Goal: Transaction & Acquisition: Subscribe to service/newsletter

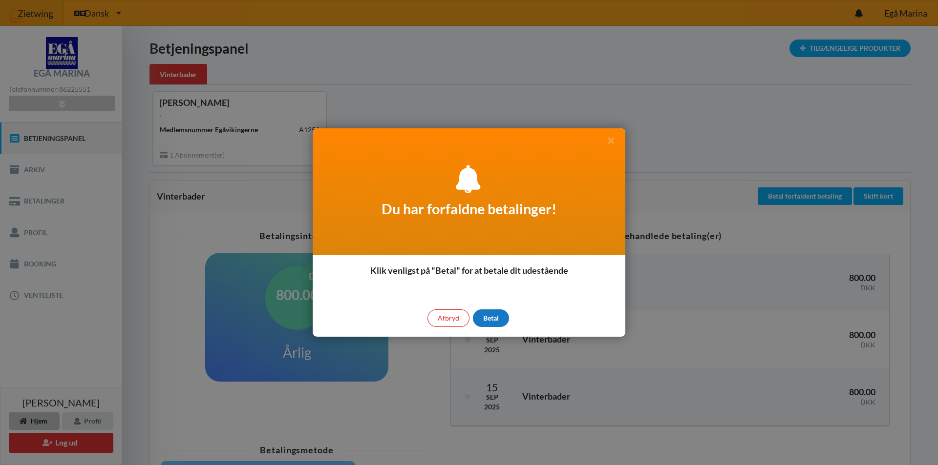
click at [489, 316] on div "Betal" at bounding box center [491, 319] width 36 height 18
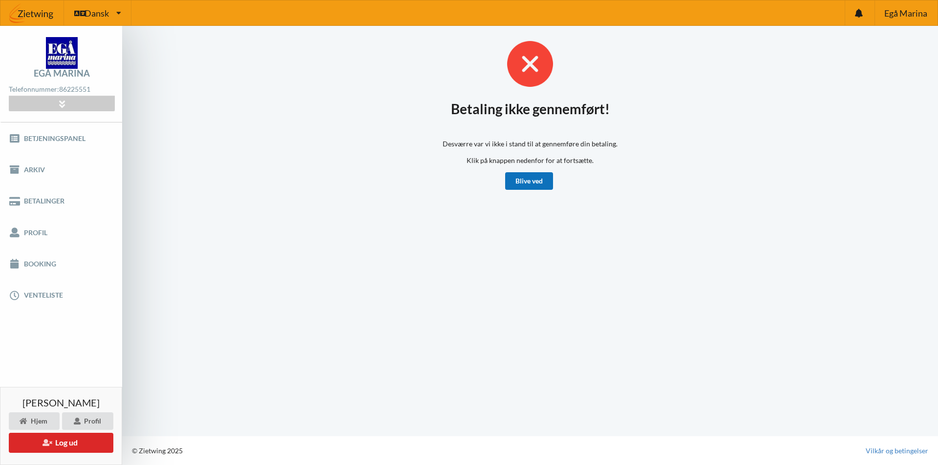
click at [531, 184] on link "Blive ved" at bounding box center [529, 181] width 48 height 18
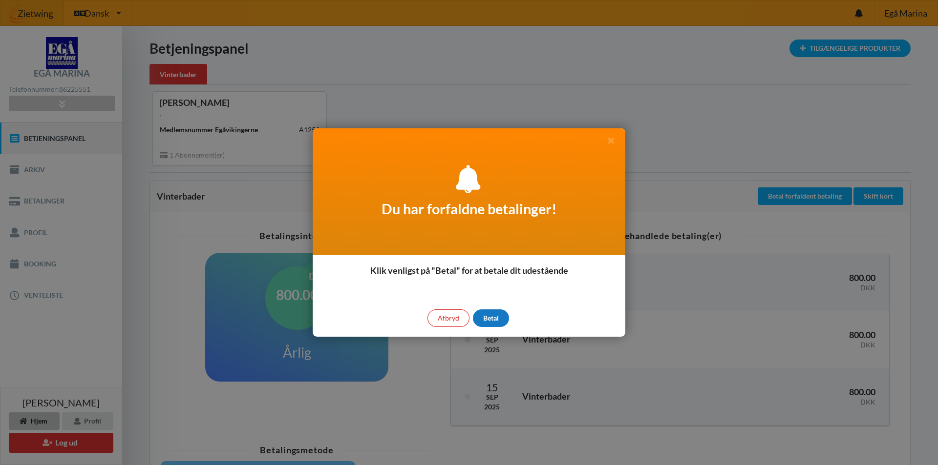
click at [501, 318] on div "Betal" at bounding box center [491, 319] width 36 height 18
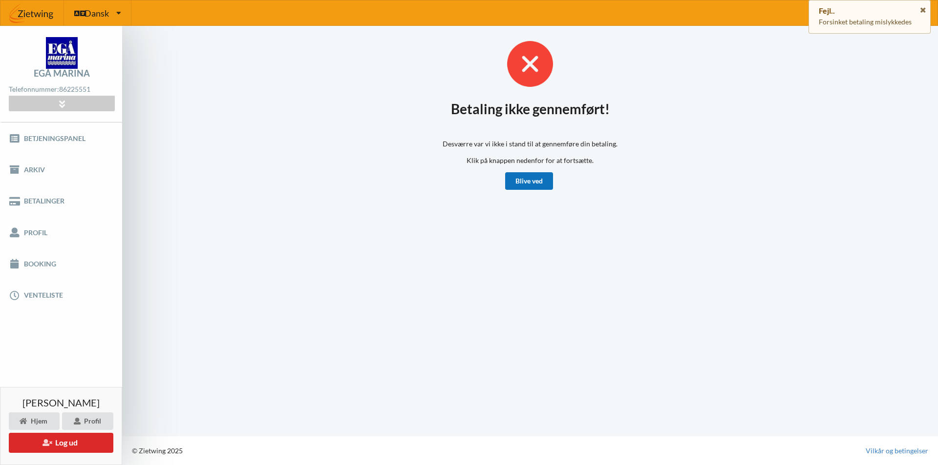
click at [519, 189] on link "Blive ved" at bounding box center [529, 181] width 48 height 18
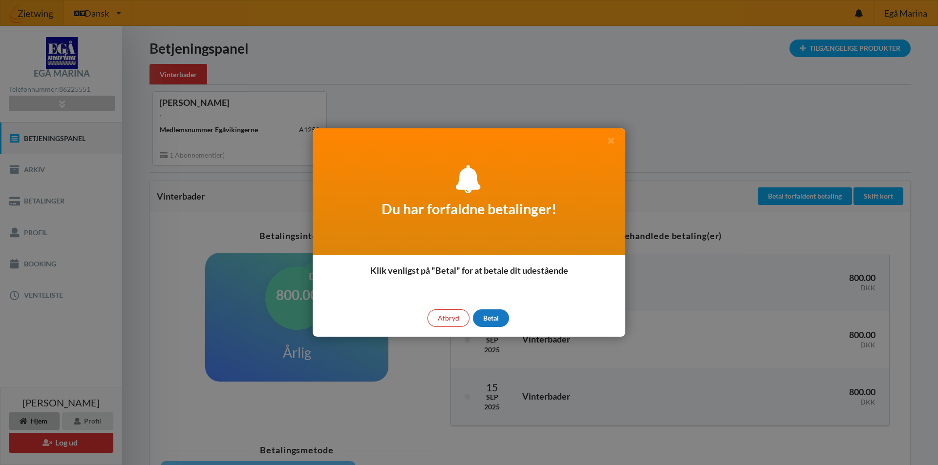
click at [496, 314] on div "Betal" at bounding box center [491, 319] width 36 height 18
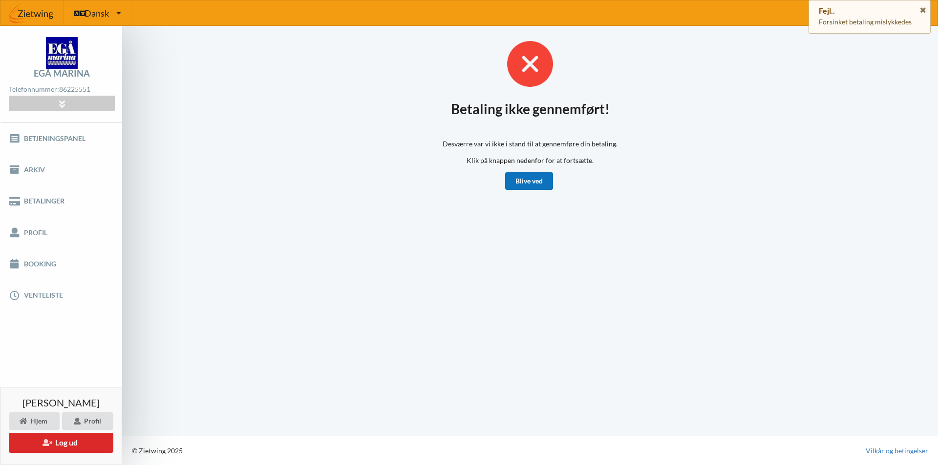
click at [535, 179] on link "Blive ved" at bounding box center [529, 181] width 48 height 18
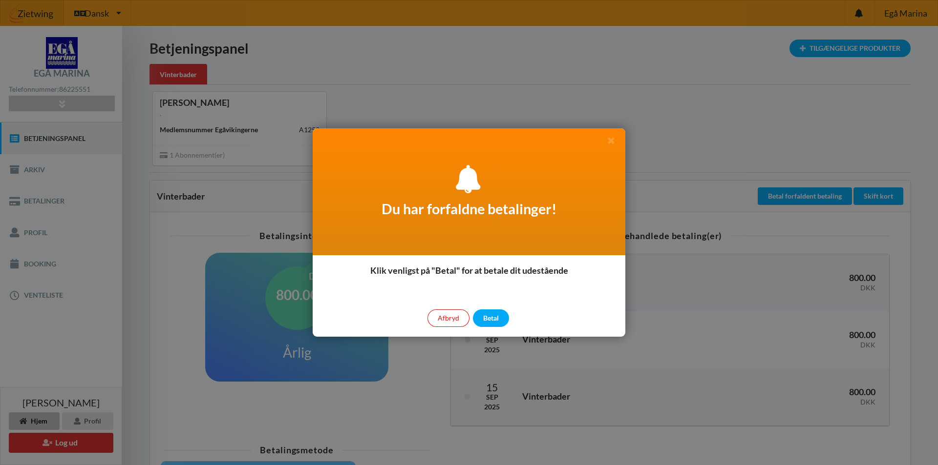
click at [463, 319] on div "Afbryd" at bounding box center [448, 319] width 42 height 18
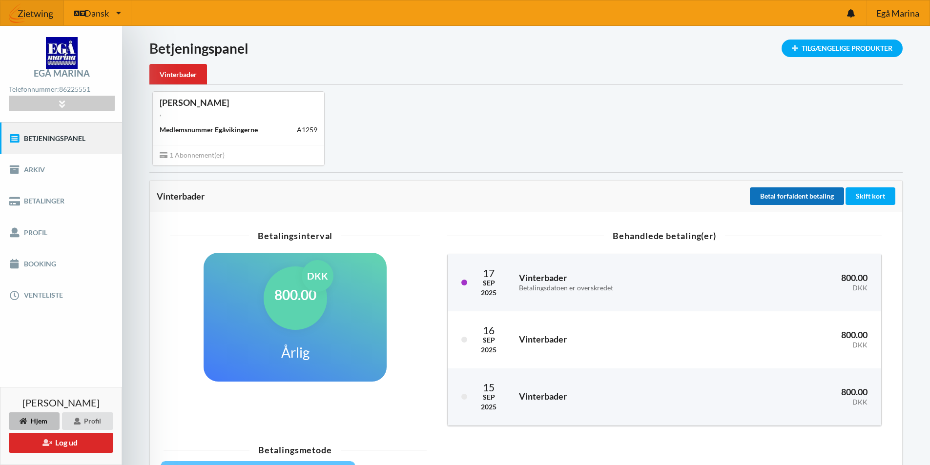
click at [806, 191] on button "Betal forfaldent betaling" at bounding box center [797, 197] width 94 height 18
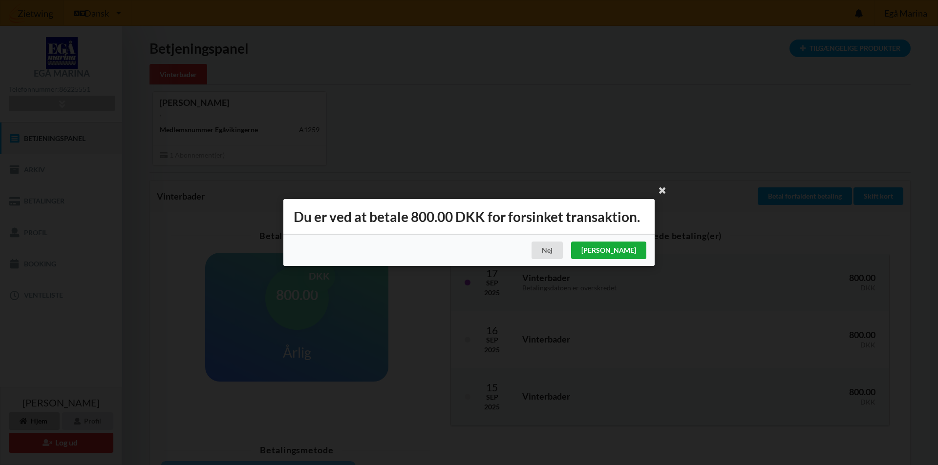
click at [623, 251] on div "[PERSON_NAME]" at bounding box center [608, 251] width 75 height 18
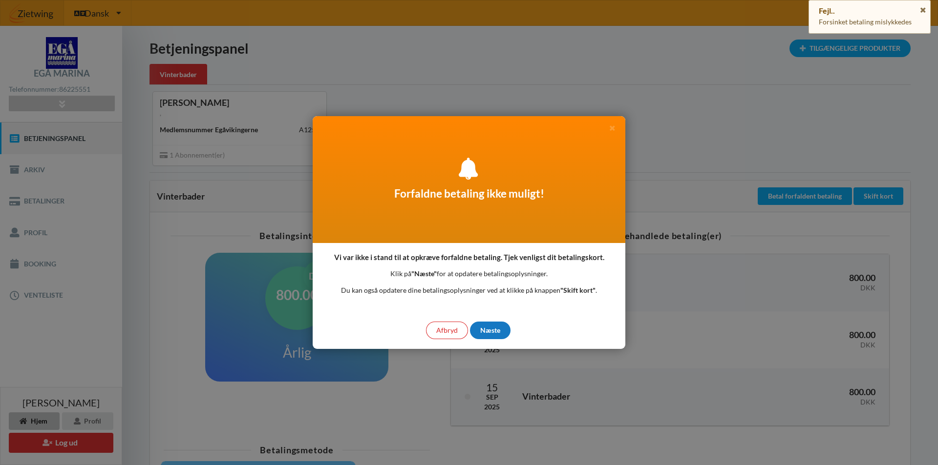
click at [495, 334] on div "Næste" at bounding box center [490, 331] width 41 height 18
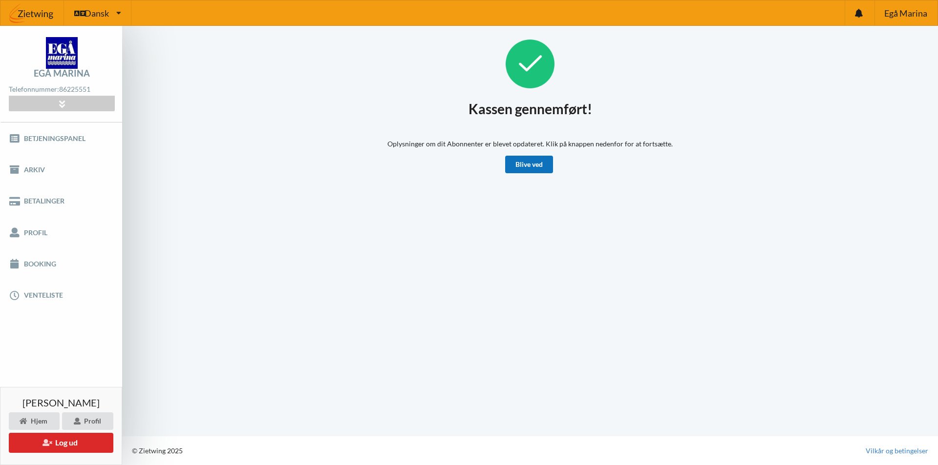
click at [533, 163] on link "Blive ved" at bounding box center [529, 165] width 48 height 18
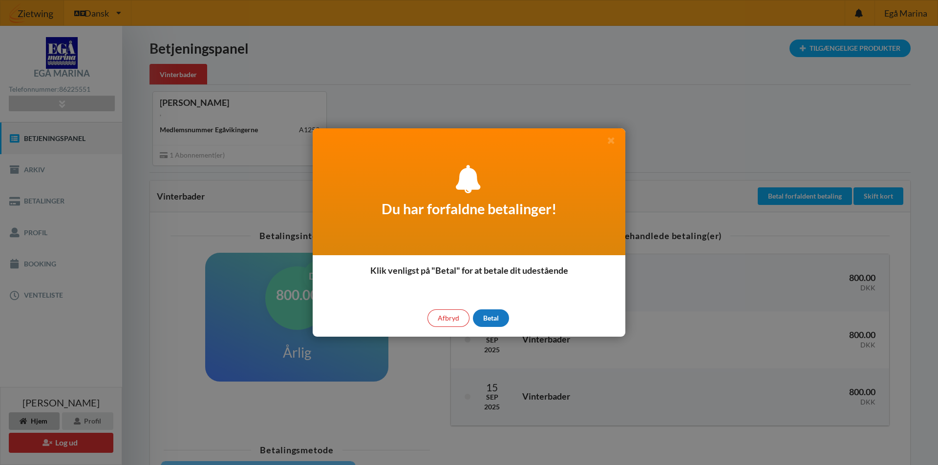
click at [490, 322] on div "Betal" at bounding box center [491, 319] width 36 height 18
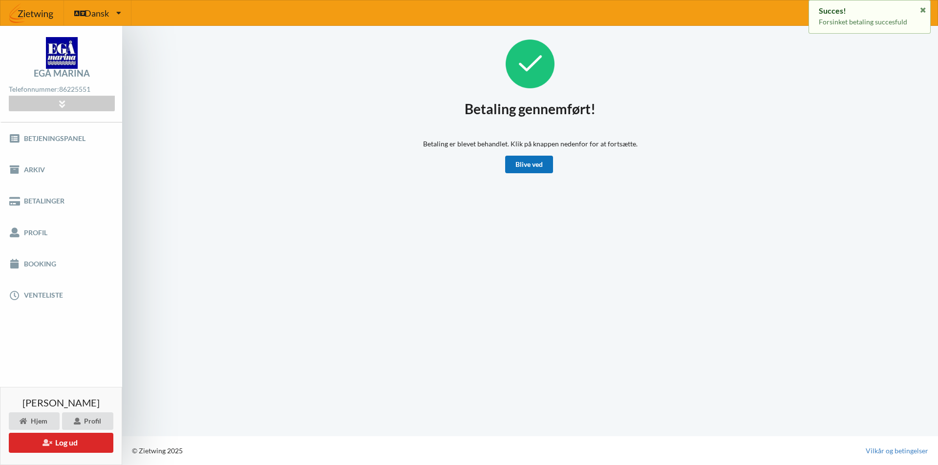
click at [541, 168] on link "Blive ved" at bounding box center [529, 165] width 48 height 18
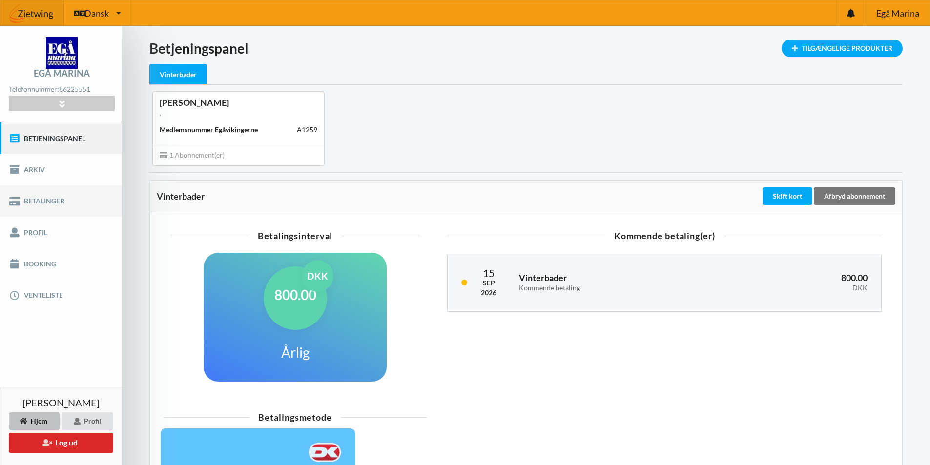
click at [29, 204] on link "Betalinger" at bounding box center [61, 201] width 122 height 31
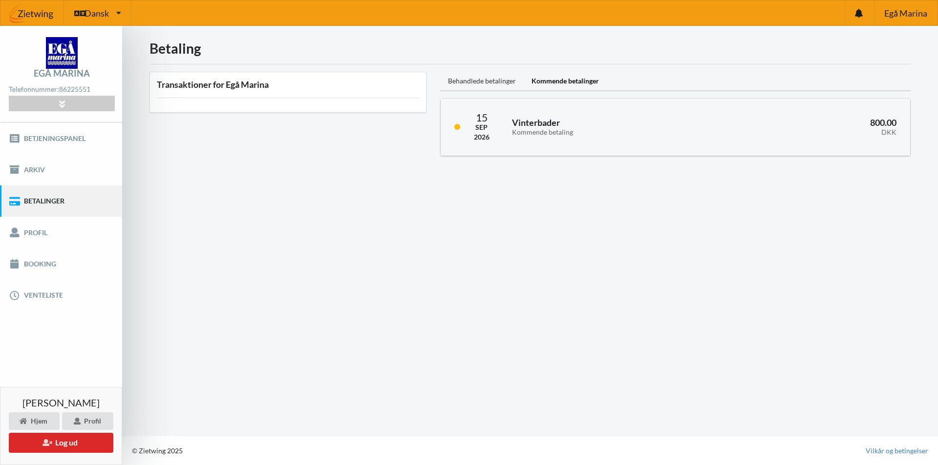
click at [492, 82] on div "Behandlede betalinger" at bounding box center [482, 82] width 84 height 20
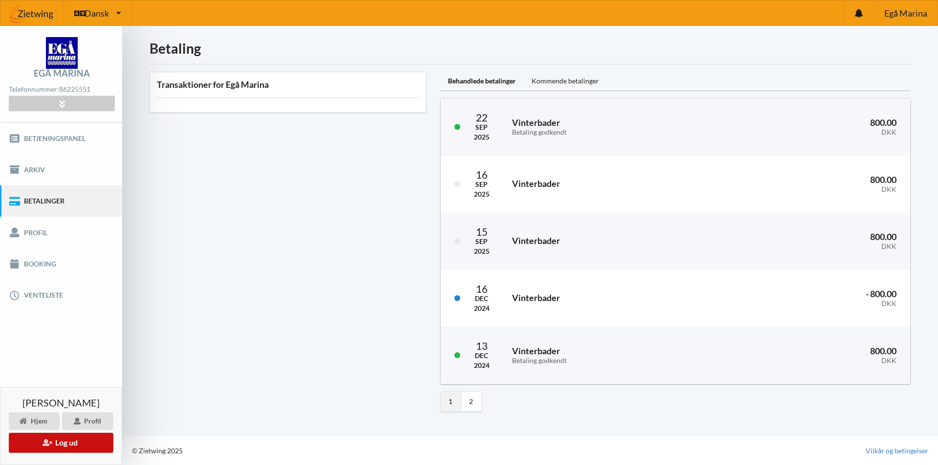
click at [67, 439] on button "Log ud" at bounding box center [61, 443] width 104 height 20
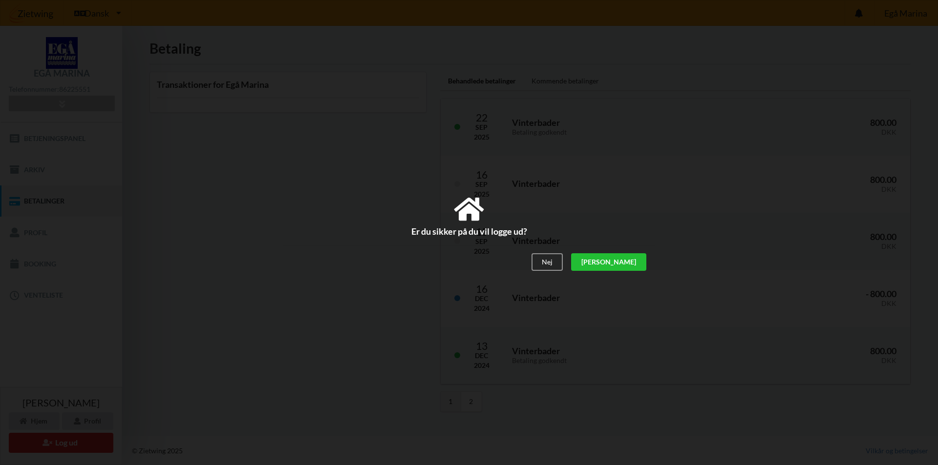
click at [636, 258] on div "[PERSON_NAME]" at bounding box center [608, 262] width 75 height 18
